Goal: Transaction & Acquisition: Subscribe to service/newsletter

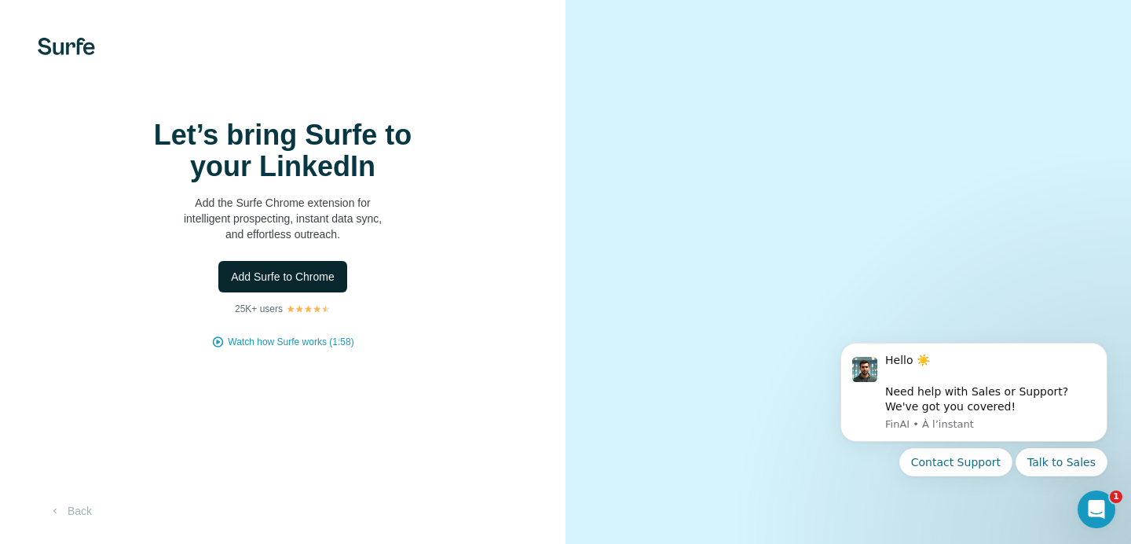
click at [260, 284] on span "Add Surfe to Chrome" at bounding box center [283, 277] width 104 height 16
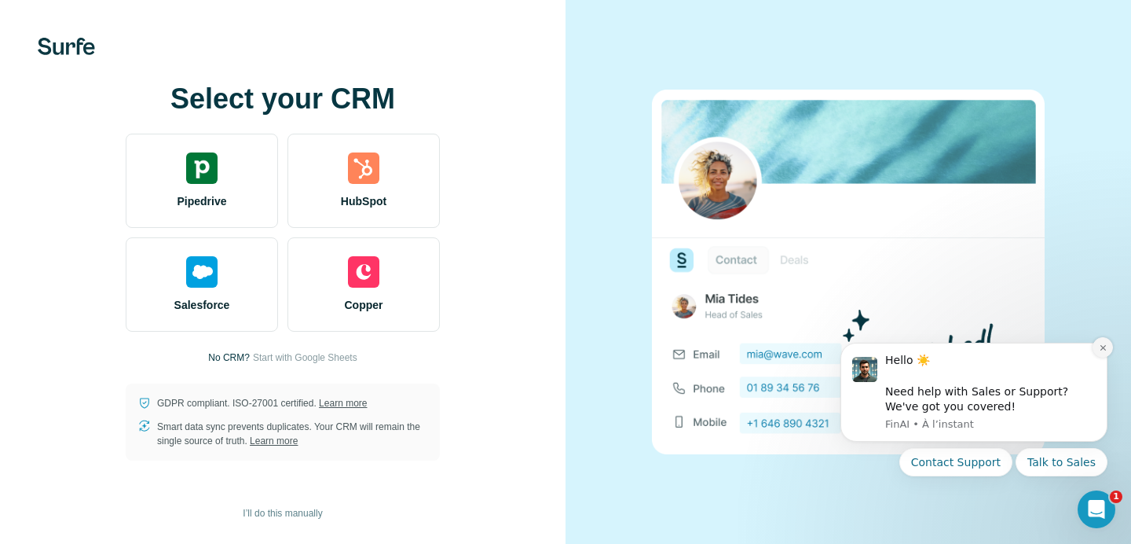
click at [1104, 344] on icon "Dismiss notification" at bounding box center [1103, 347] width 9 height 9
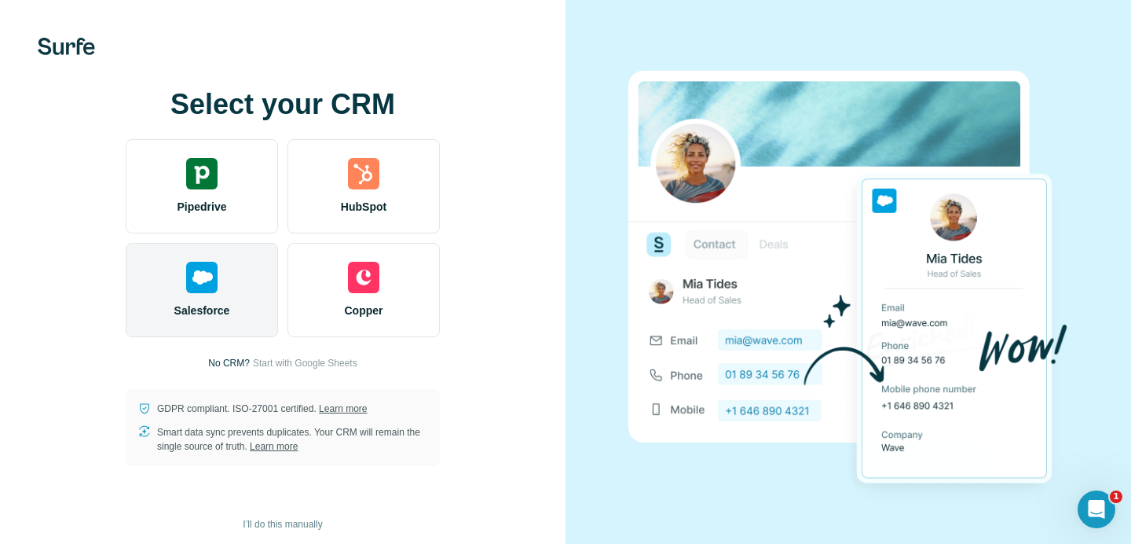
click at [189, 277] on img at bounding box center [201, 277] width 31 height 31
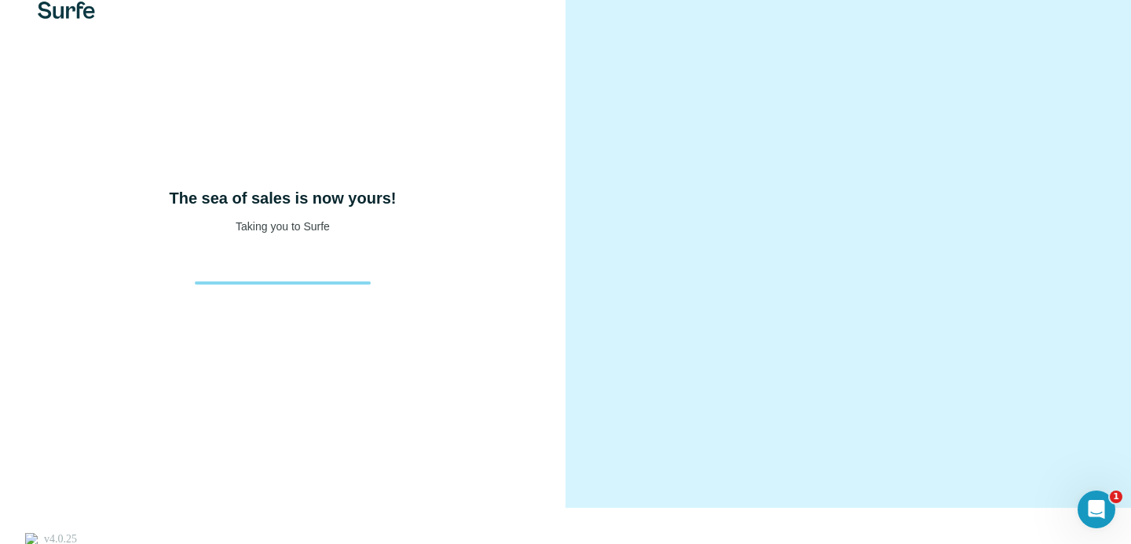
scroll to position [41, 0]
